Goal: Transaction & Acquisition: Purchase product/service

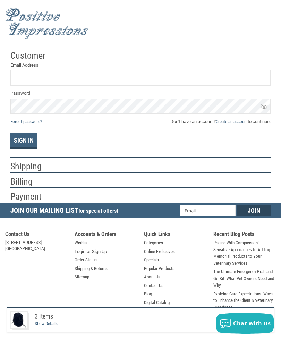
click at [27, 76] on input "Email Address" at bounding box center [140, 78] width 260 height 16
type input "[PERSON_NAME]"
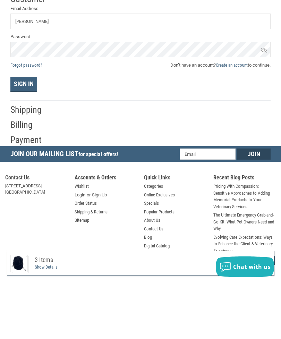
click at [32, 191] on h2 "Payment" at bounding box center [30, 196] width 41 height 11
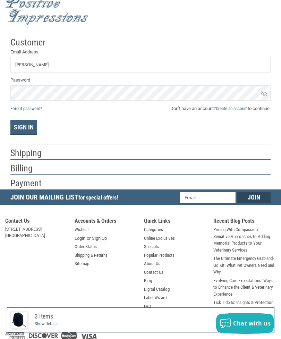
click at [33, 169] on h2 "Billing" at bounding box center [30, 168] width 41 height 11
click at [38, 154] on h2 "Shipping" at bounding box center [30, 152] width 41 height 11
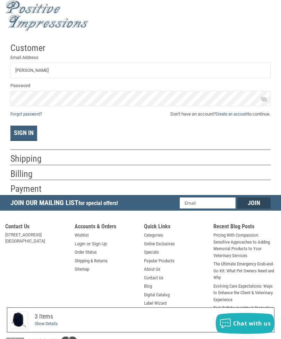
scroll to position [7, 0]
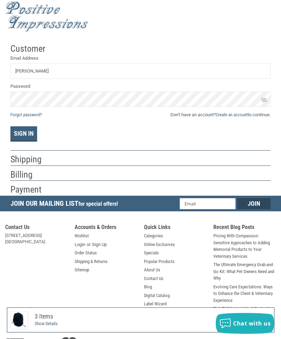
click at [22, 259] on section "Contact Us [STREET_ADDRESS] [GEOGRAPHIC_DATA], [GEOGRAPHIC_DATA] 54615 [PHONE_N…" at bounding box center [141, 284] width 278 height 142
click at [126, 258] on li "Shipping & Returns" at bounding box center [106, 262] width 62 height 9
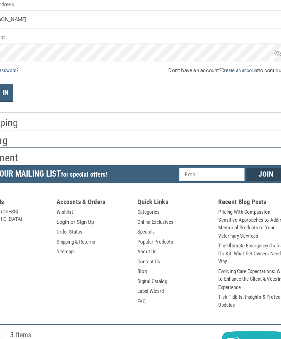
scroll to position [35, 0]
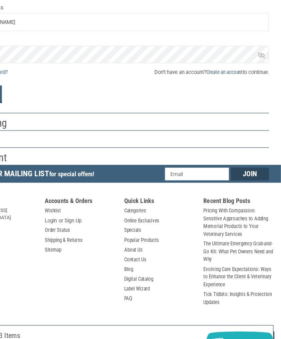
click at [216, 84] on link "Create an account" at bounding box center [232, 86] width 32 height 5
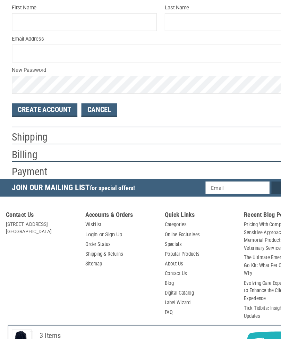
click at [46, 113] on button "Create Account" at bounding box center [38, 119] width 57 height 12
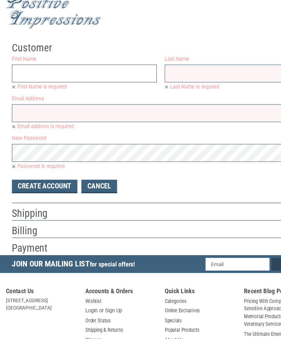
scroll to position [0, 0]
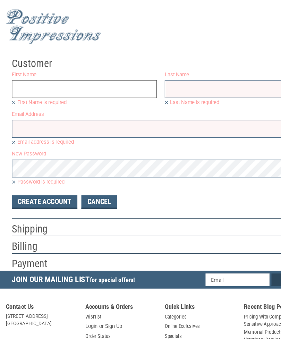
click at [28, 76] on input "First Name" at bounding box center [73, 78] width 127 height 16
type input "[PERSON_NAME]"
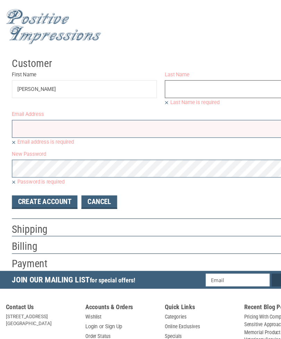
click at [160, 76] on input "Last Name" at bounding box center [207, 78] width 127 height 16
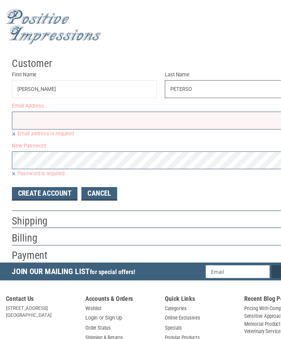
type input "[PERSON_NAME]"
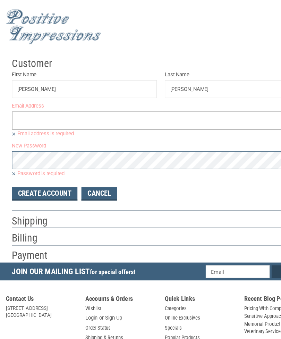
click at [31, 106] on input "Email Address" at bounding box center [140, 105] width 260 height 16
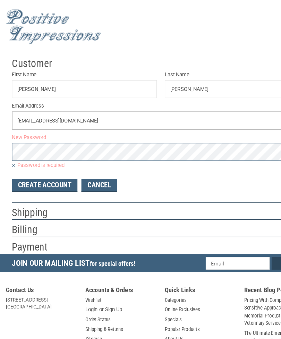
type input "[EMAIL_ADDRESS][DOMAIN_NAME]"
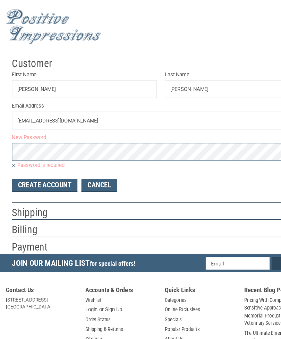
click at [20, 142] on label "Password is required" at bounding box center [140, 144] width 260 height 6
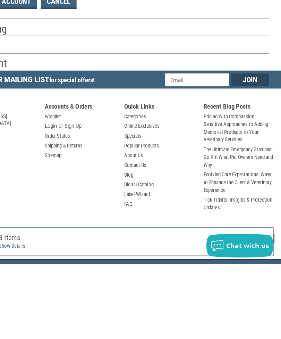
scroll to position [54, 0]
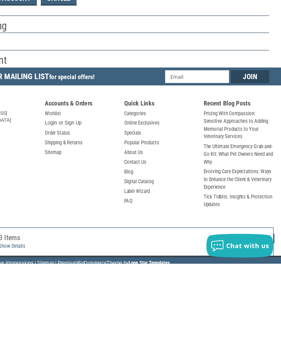
click at [144, 221] on li "Specials" at bounding box center [175, 225] width 62 height 9
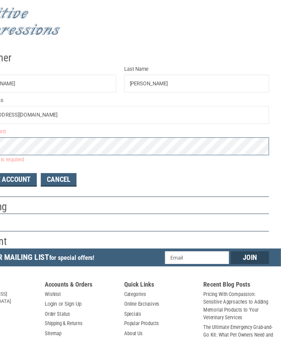
scroll to position [0, 0]
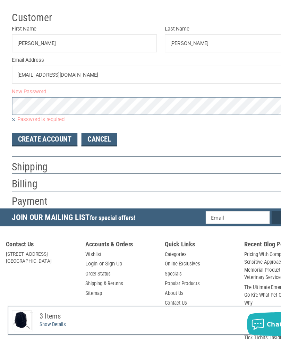
click at [156, 198] on div at bounding box center [164, 202] width 213 height 9
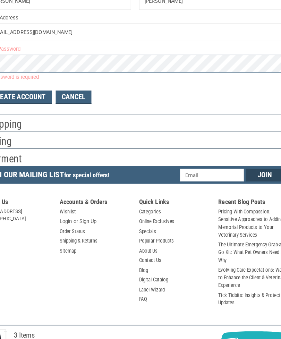
scroll to position [54, 0]
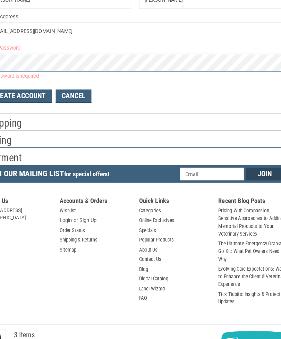
click at [165, 314] on h3 "$50.35" at bounding box center [212, 319] width 118 height 11
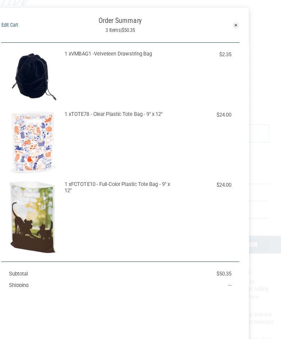
scroll to position [0, 0]
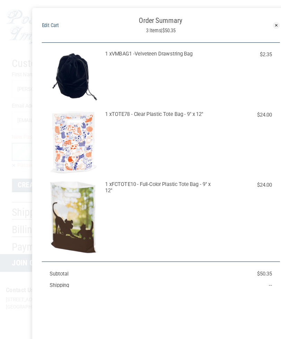
click at [174, 43] on section "1 x VMBAG1 -Velveteen Drawstring Bag $2.35 1 x TOTE78 - Clear Plastic Tote Bag …" at bounding box center [140, 132] width 208 height 191
click at [160, 65] on div "1 x VMBAG1 -Velveteen Drawstring Bag" at bounding box center [140, 67] width 97 height 46
click at [182, 117] on div "1 x TOTE78 - Clear Plastic Tote Bag - 9" x 12"" at bounding box center [140, 124] width 97 height 54
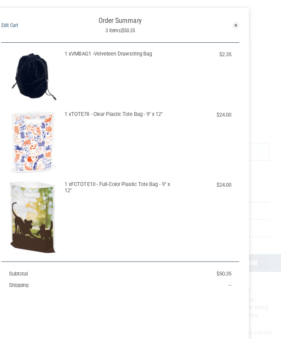
click at [92, 115] on div "1 x TOTE78 - Clear Plastic Tote Bag - 9" x 12"" at bounding box center [140, 124] width 97 height 54
